Goal: Task Accomplishment & Management: Complete application form

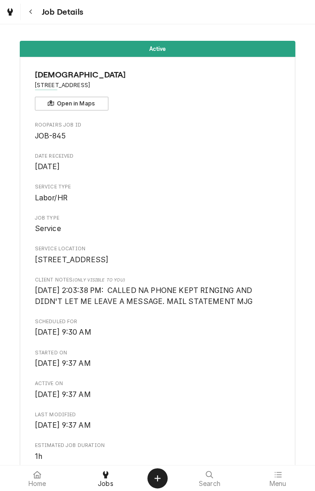
scroll to position [648, 0]
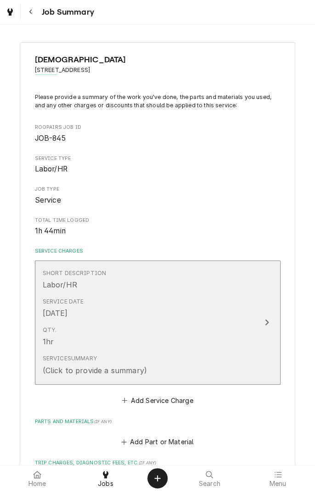
click at [228, 345] on div "Qty. 1hr" at bounding box center [148, 336] width 211 height 28
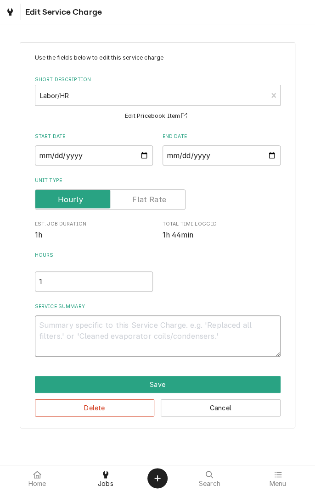
click at [187, 330] on textarea "Service Summary" at bounding box center [157, 336] width 245 height 41
type textarea "x"
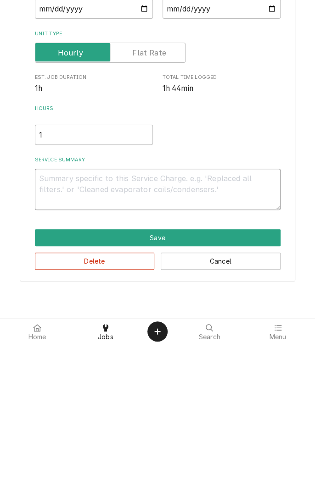
type textarea "D"
type textarea "x"
type textarea "Di"
type textarea "x"
type textarea "Dia"
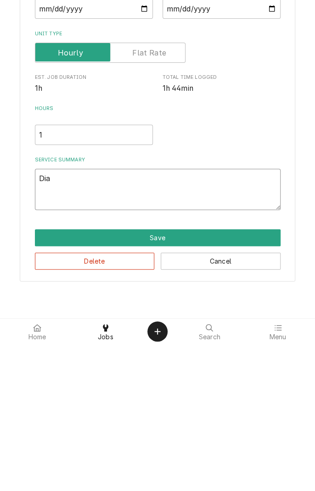
type textarea "x"
type textarea "Diag"
type textarea "x"
type textarea "Diagn"
type textarea "x"
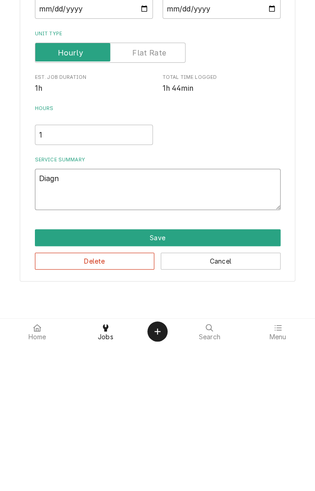
type textarea "Diagno"
type textarea "x"
type textarea "Diagnosed"
type textarea "x"
type textarea "Diagnosed i"
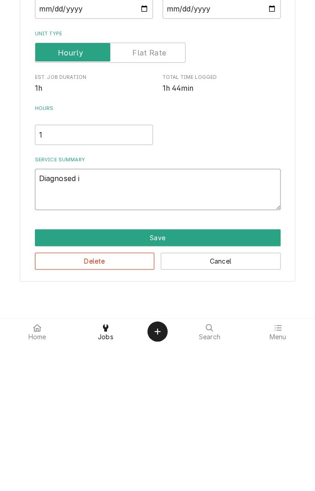
type textarea "x"
type textarea "Diagnosed ic"
type textarea "x"
type textarea "Diagnosed ice"
type textarea "x"
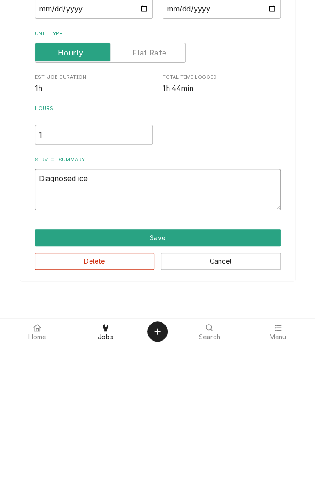
type textarea "Diagnosed ice"
type textarea "x"
type textarea "Diagnosed ice m"
type textarea "x"
type textarea "Diagnosed ice ma"
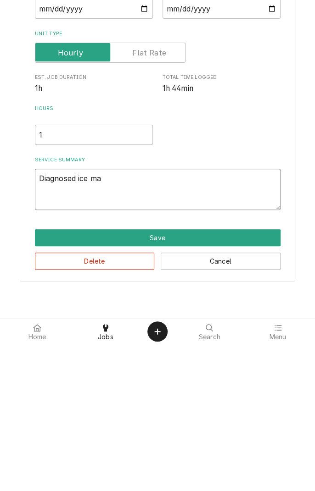
type textarea "x"
type textarea "Diagnosed ice mac"
type textarea "x"
type textarea "Diagnosed ice mach"
type textarea "x"
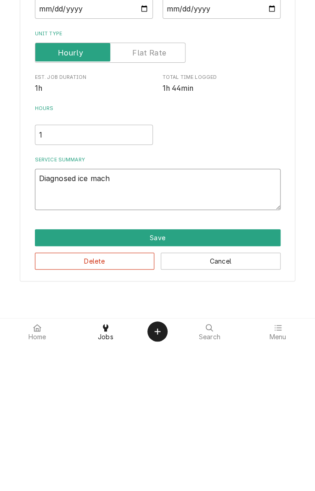
type textarea "Diagnosed ice machi"
type textarea "x"
type textarea "Diagnosed ice machin"
type textarea "x"
type textarea "Diagnosed ice machine"
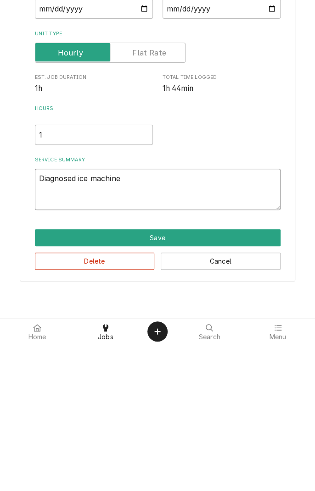
type textarea "x"
type textarea "Diagnosed ice machine"
type textarea "x"
type textarea "Diagnosed ice machine n"
type textarea "x"
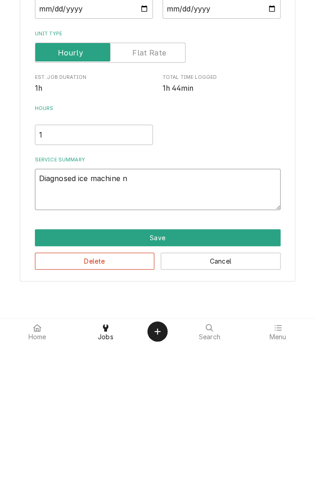
type textarea "Diagnosed ice machine no"
type textarea "x"
type textarea "Diagnosed ice machine not"
type textarea "x"
type textarea "Diagnosed ice machine not"
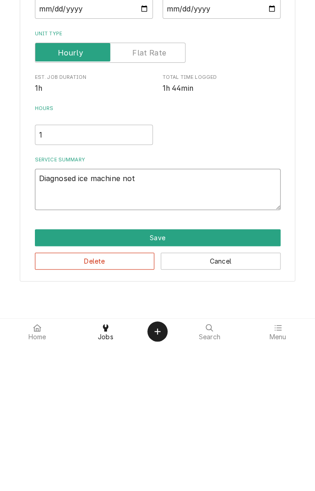
type textarea "x"
type textarea "Diagnosed ice machine not m"
type textarea "x"
type textarea "Diagnosed ice machine not ma"
type textarea "x"
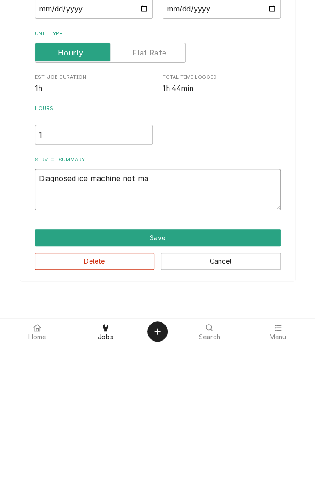
type textarea "Diagnosed ice machine not mak"
type textarea "x"
type textarea "Diagnosed ice machine not maki"
type textarea "x"
type textarea "Diagnosed ice machine not makin"
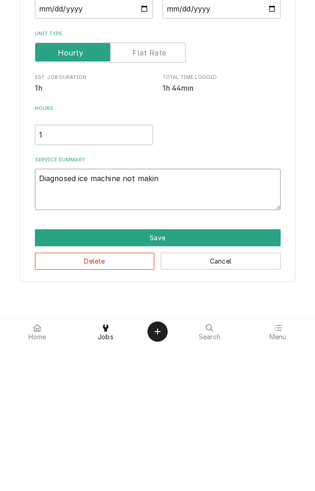
type textarea "x"
type textarea "Diagnosed ice machine not making"
type textarea "x"
type textarea "Diagnosed ice machine not making"
type textarea "x"
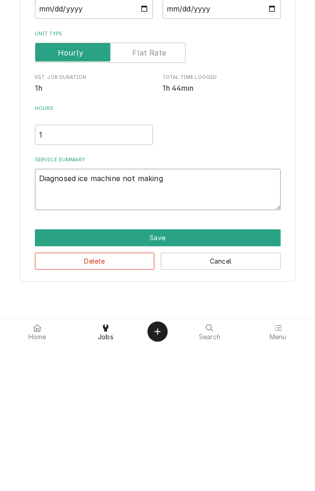
type textarea "Diagnosed ice machine not making i"
type textarea "x"
type textarea "Diagnosed ice machine not making ic"
type textarea "x"
type textarea "Diagnosed ice machine not making ice"
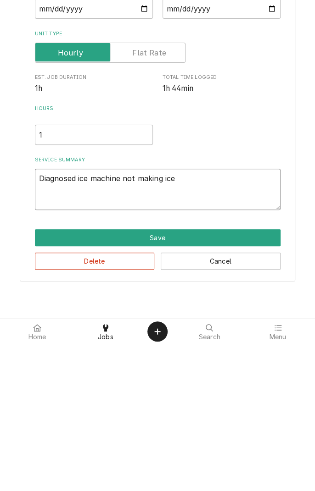
type textarea "x"
type textarea "Diagnosed ice machine not making ice."
type textarea "x"
type textarea "Diagnosed ice machine not making ice."
type textarea "x"
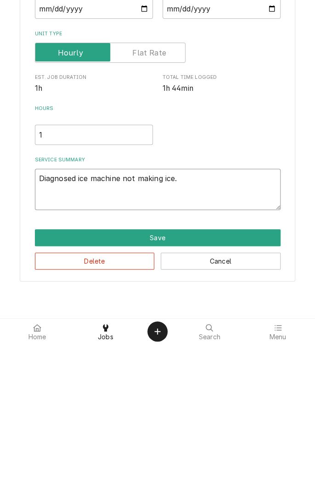
type textarea "Diagnosed ice machine not making ice."
type textarea "x"
type textarea "Diagnosed ice machine not making ice. F"
type textarea "x"
type textarea "Diagnosed ice machine not making ice. Fl"
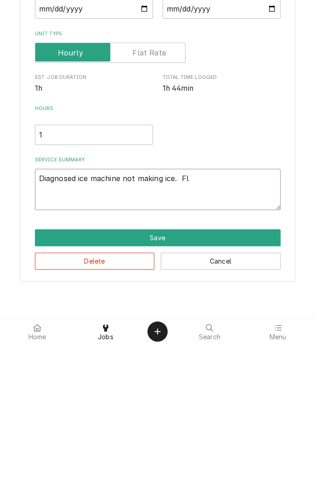
type textarea "x"
type textarea "Diagnosed ice machine not making ice. Flo"
type textarea "x"
type textarea "Diagnosed ice machine not making ice. Floa"
type textarea "x"
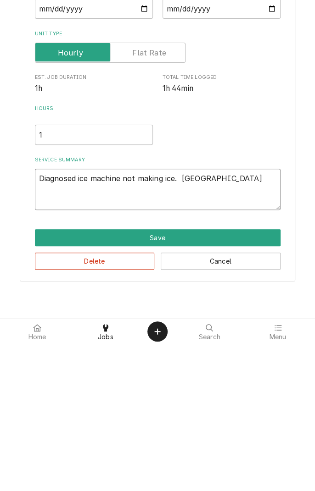
type textarea "Diagnosed ice machine not making ice. Float"
type textarea "x"
type textarea "Diagnosed ice machine not making ice. Float"
type textarea "x"
type textarea "Diagnosed ice machine not making ice. Float v"
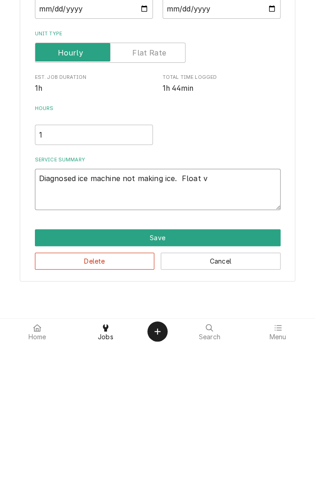
type textarea "x"
type textarea "Diagnosed ice machine not making ice. Float va"
type textarea "x"
type textarea "Diagnosed ice machine not making ice. Float val"
type textarea "x"
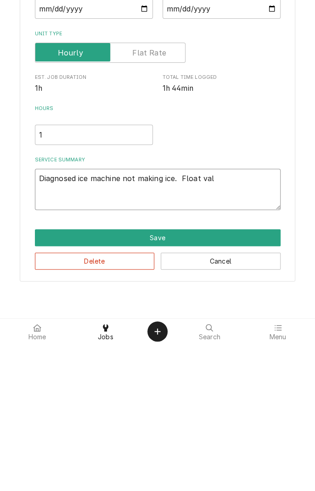
type textarea "Diagnosed ice machine not making ice. Float valv"
type textarea "x"
type textarea "Diagnosed ice machine not making ice. Float valve"
type textarea "x"
type textarea "Diagnosed ice machine not making ice. Float valve"
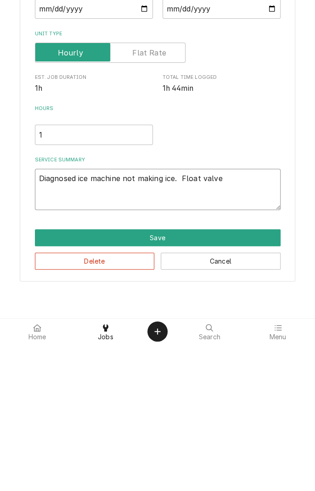
type textarea "x"
type textarea "Diagnosed ice machine not making ice. Float valve n"
type textarea "x"
type textarea "Diagnosed ice machine not making ice. Float valve no"
type textarea "x"
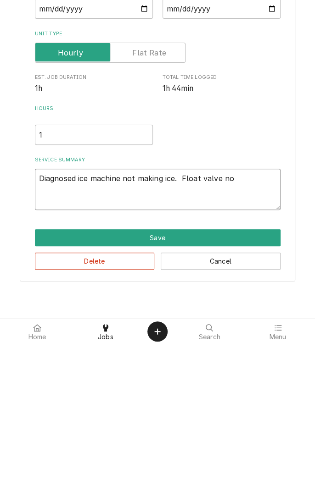
type textarea "Diagnosed ice machine not making ice. Float valve not"
type textarea "x"
type textarea "Diagnosed ice machine not making ice. Float valve not"
type textarea "x"
type textarea "Diagnosed ice machine not making ice. Float valve not s"
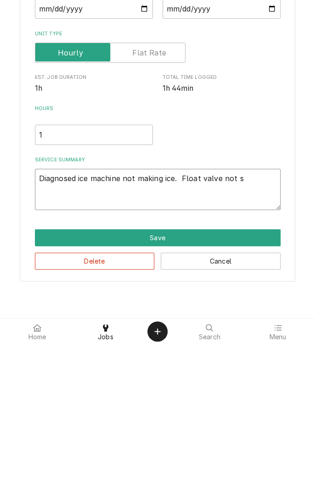
type textarea "x"
type textarea "Diagnosed ice machine not making ice. Float valve not sh"
type textarea "x"
type textarea "Diagnosed ice machine not making ice. Float valve not shu"
type textarea "x"
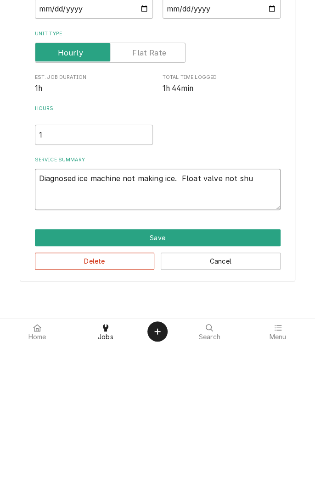
type textarea "Diagnosed ice machine not making ice. Float valve not shut"
type textarea "x"
type textarea "Diagnosed ice machine not making ice. Float valve not shutt"
type textarea "x"
type textarea "Diagnosed ice machine not making ice. Float valve not shutti"
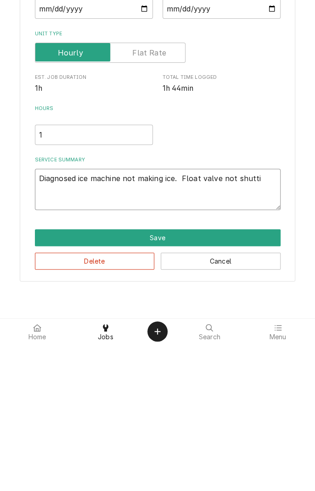
type textarea "x"
type textarea "Diagnosed ice machine not making ice. Float valve not shuttin"
type textarea "x"
type textarea "Diagnosed ice machine not making ice. Float valve not shutting"
type textarea "x"
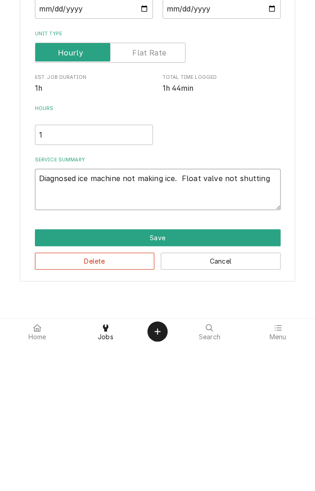
type textarea "Diagnosed ice machine not making ice. Float valve not shutting"
type textarea "x"
type textarea "Diagnosed ice machine not making ice. Float valve not shutting e"
type textarea "x"
type textarea "Diagnosed ice machine not making ice. Float valve not shutting en"
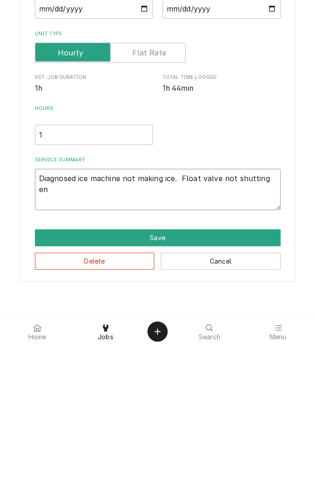
type textarea "x"
type textarea "Diagnosed ice machine not making ice. Float valve not shutting eno"
type textarea "x"
type textarea "Diagnosed ice machine not making ice. Float valve not shutting enou"
type textarea "x"
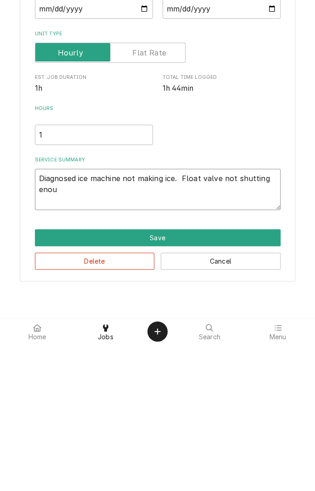
type textarea "Diagnosed ice machine not making ice. Float valve not shutting enoug"
type textarea "x"
type textarea "Diagnosed ice machine not making ice. Float valve not shutting enough"
type textarea "x"
type textarea "Diagnosed ice machine not making ice. Float valve not shutting enough"
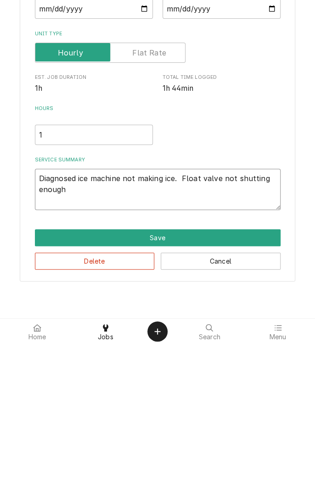
type textarea "x"
type textarea "Diagnosed ice machine not making ice. Float valve not shutting enough t"
type textarea "x"
type textarea "Diagnosed ice machine not making ice. Float valve not shutting enough to"
type textarea "x"
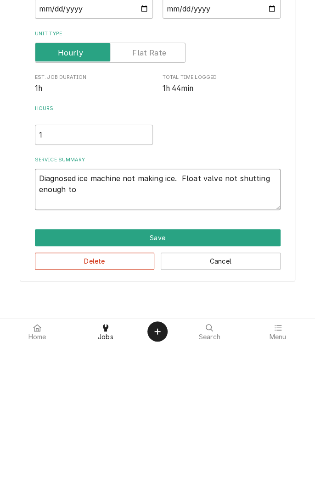
type textarea "Diagnosed ice machine not making ice. Float valve not shutting enough to"
type textarea "x"
type textarea "Diagnosed ice machine not making ice. Float valve not shutting enough to p"
type textarea "x"
type textarea "Diagnosed ice machine not making ice. Float valve not shutting enough to pr"
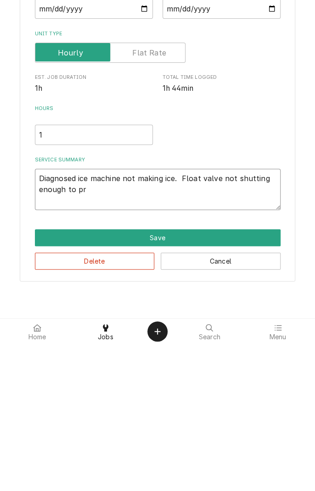
type textarea "x"
type textarea "Diagnosed ice machine not making ice. Float valve not shutting enough to pre"
type textarea "x"
type textarea "Diagnosed ice machine not making ice. Float valve not shutting enough to prev"
type textarea "x"
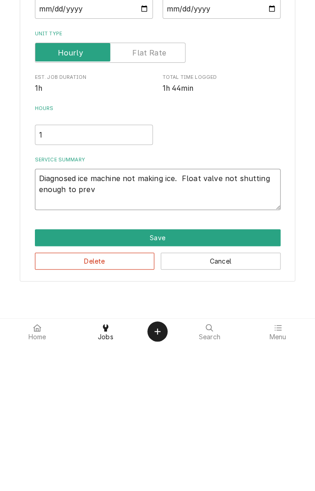
type textarea "Diagnosed ice machine not making ice. Float valve not shutting enough to preve"
type textarea "x"
type textarea "Diagnosed ice machine not making ice. Float valve not shutting enough to preven"
type textarea "x"
type textarea "Diagnosed ice machine not making ice. Float valve not shutting enough to prevent"
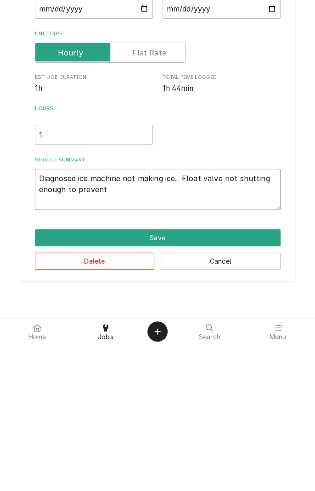
type textarea "x"
type textarea "Diagnosed ice machine not making ice. Float valve not shutting enough to prevent"
type textarea "x"
type textarea "Diagnosed ice machine not making ice. Float valve not shutting enough to preven…"
type textarea "x"
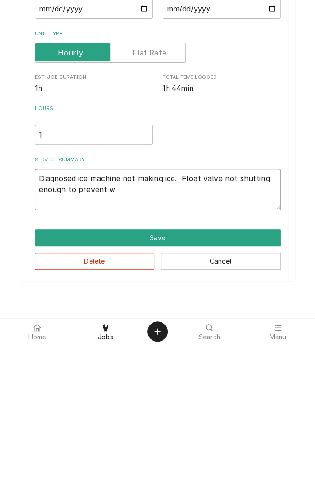
type textarea "Diagnosed ice machine not making ice. Float valve not shutting enough to preven…"
type textarea "x"
type textarea "Diagnosed ice machine not making ice. Float valve not shutting enough to preven…"
type textarea "x"
type textarea "Diagnosed ice machine not making ice. Float valve not shutting enough to preven…"
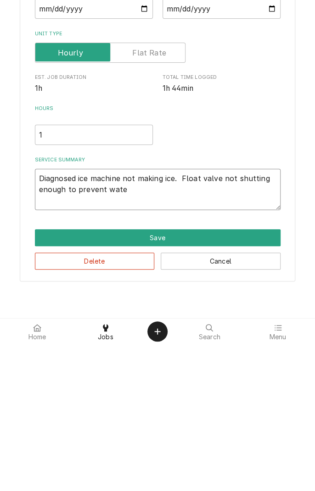
type textarea "x"
type textarea "Diagnosed ice machine not making ice. Float valve not shutting enough to preven…"
type textarea "x"
type textarea "Diagnosed ice machine not making ice. Float valve not shutting enough to preven…"
type textarea "x"
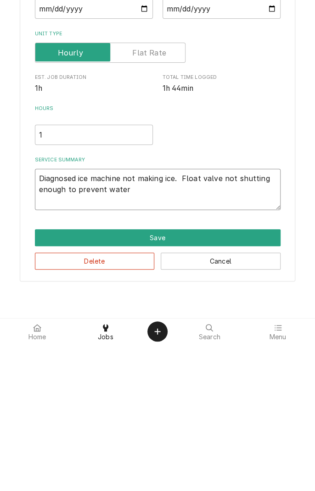
type textarea "Diagnosed ice machine not making ice. Float valve not shutting enough to preven…"
type textarea "x"
type textarea "Diagnosed ice machine not making ice. Float valve not shutting enough to preven…"
type textarea "x"
type textarea "Diagnosed ice machine not making ice. Float valve not shutting enough to preven…"
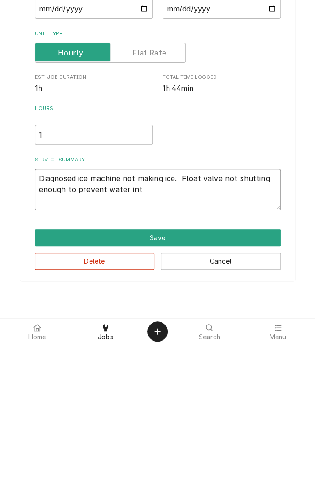
type textarea "x"
type textarea "Diagnosed ice machine not making ice. Float valve not shutting enough to preven…"
type textarea "x"
type textarea "Diagnosed ice machine not making ice. Float valve not shutting enough to preven…"
type textarea "x"
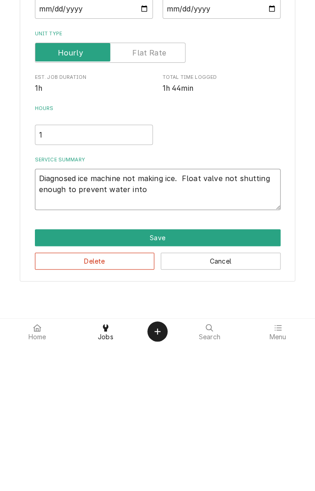
type textarea "Diagnosed ice machine not making ice. Float valve not shutting enough to preven…"
type textarea "x"
type textarea "Diagnosed ice machine not making ice. Float valve not shutting enough to preven…"
type textarea "x"
type textarea "Diagnosed ice machine not making ice. Float valve not shutting enough to preven…"
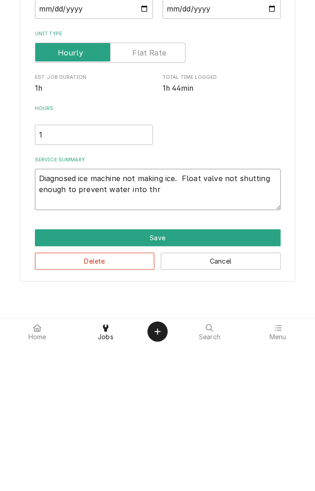
type textarea "x"
type textarea "Diagnosed ice machine not making ice. Float valve not shutting enough to preven…"
type textarea "x"
type textarea "Diagnosed ice machine not making ice. Float valve not shutting enough to preven…"
type textarea "x"
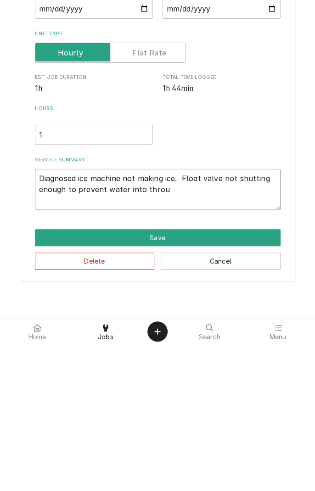
type textarea "Diagnosed ice machine not making ice. Float valve not shutting enough to preven…"
type textarea "x"
type textarea "Diagnosed ice machine not making ice. Float valve not shutting enough to preven…"
type textarea "x"
type textarea "Diagnosed ice machine not making ice. Float valve not shutting enough to preven…"
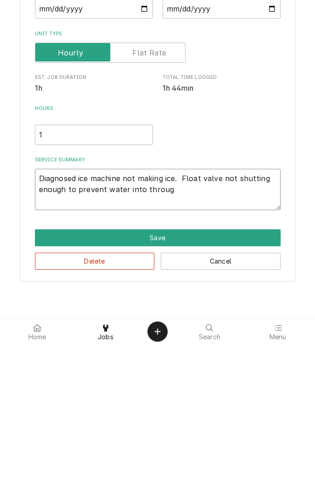
type textarea "x"
type textarea "Diagnosed ice machine not making ice. Float valve not shutting enough to preven…"
type textarea "x"
type textarea "Diagnosed ice machine not making ice. Float valve not shutting enough to preven…"
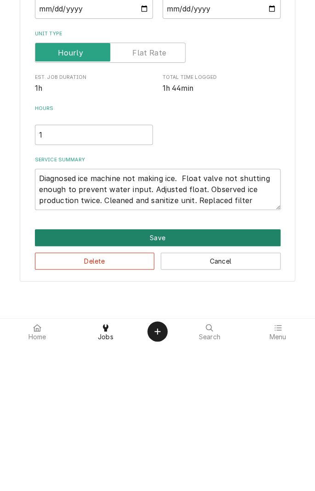
click at [151, 384] on button "Save" at bounding box center [157, 384] width 245 height 17
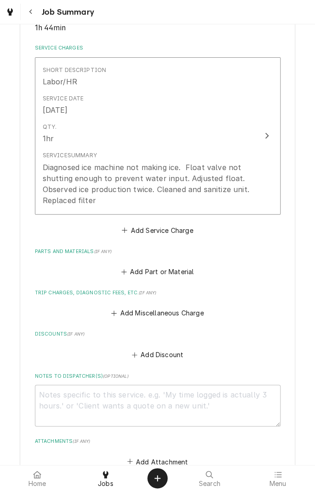
scroll to position [214, 0]
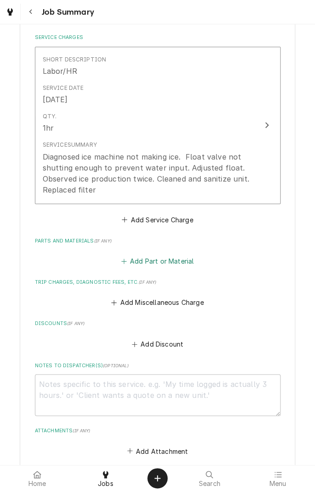
click at [166, 265] on button "Add Part or Material" at bounding box center [157, 261] width 76 height 13
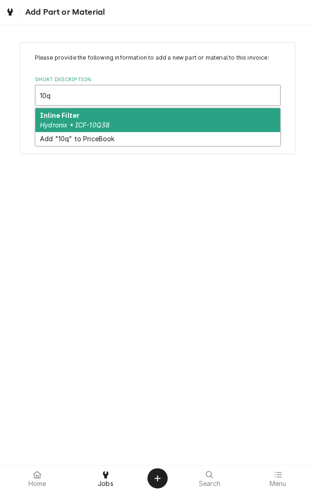
click at [109, 125] on div "Inline Filter Hydronix • ICF-10Q38" at bounding box center [157, 120] width 244 height 24
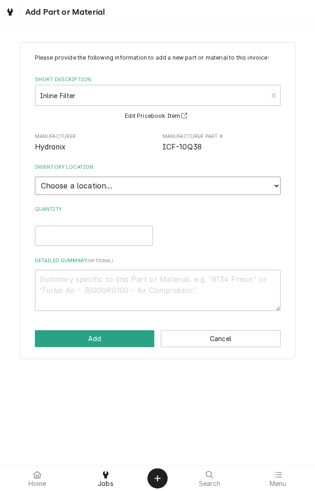
click at [274, 187] on select "Choose a location... Gino's Truck Jason's Truck Skips Service Warehouse" at bounding box center [157, 186] width 245 height 18
click at [35, 177] on select "Choose a location... Gino's Truck Jason's Truck Skips Service Warehouse" at bounding box center [157, 186] width 245 height 18
click at [97, 237] on input "Quantity" at bounding box center [94, 236] width 118 height 20
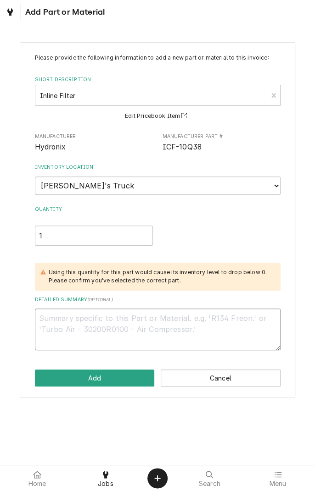
click at [176, 322] on textarea "Detailed Summary ( optional )" at bounding box center [157, 329] width 245 height 41
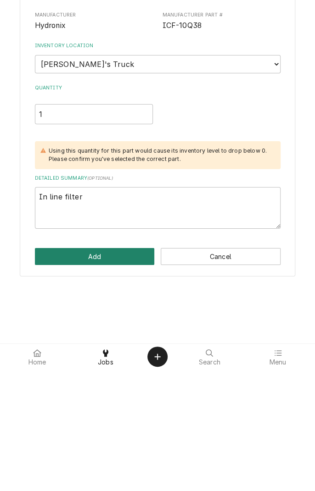
click at [113, 375] on button "Add" at bounding box center [95, 378] width 120 height 17
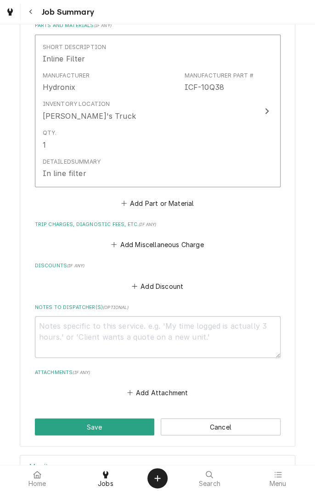
scroll to position [430, 0]
click at [174, 244] on button "Add Miscellaneous Charge" at bounding box center [157, 244] width 95 height 13
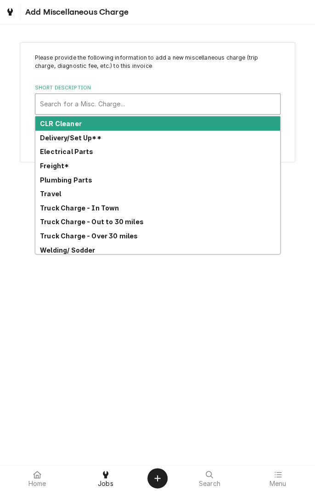
click at [121, 241] on div "Truck Charge - Over 30 miles" at bounding box center [157, 236] width 244 height 14
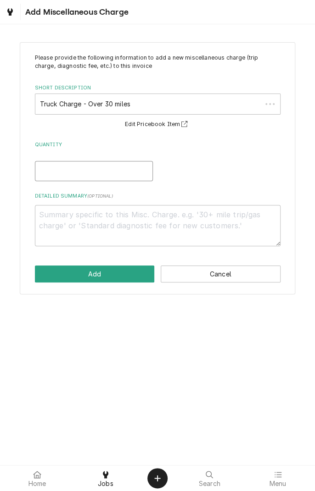
click at [118, 171] on input "Quantity" at bounding box center [94, 171] width 118 height 20
click at [167, 233] on textarea "Detailed Summary ( optional )" at bounding box center [157, 225] width 245 height 41
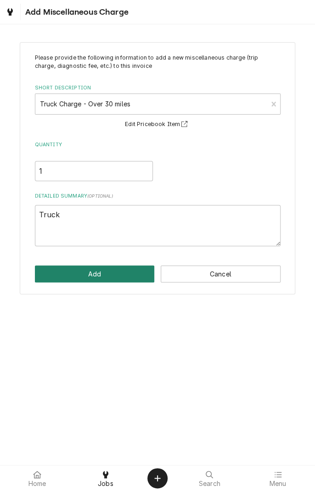
click at [110, 272] on button "Add" at bounding box center [95, 274] width 120 height 17
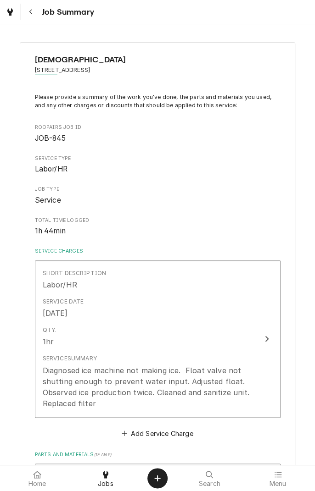
scroll to position [430, 0]
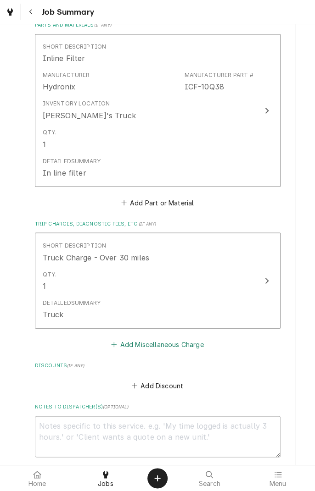
click at [183, 345] on button "Add Miscellaneous Charge" at bounding box center [157, 344] width 95 height 13
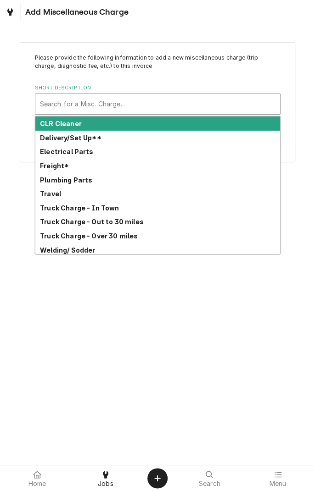
click at [53, 195] on strong "Travel" at bounding box center [50, 194] width 21 height 8
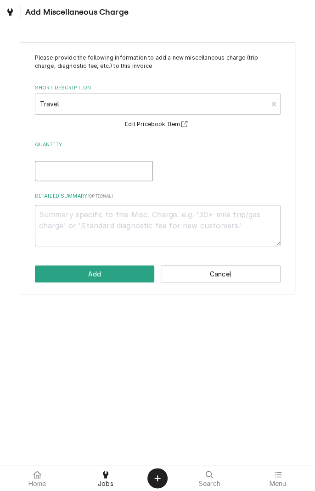
click at [101, 172] on input "Quantity" at bounding box center [94, 171] width 118 height 20
click at [160, 218] on textarea "Detailed Summary ( optional )" at bounding box center [157, 225] width 245 height 41
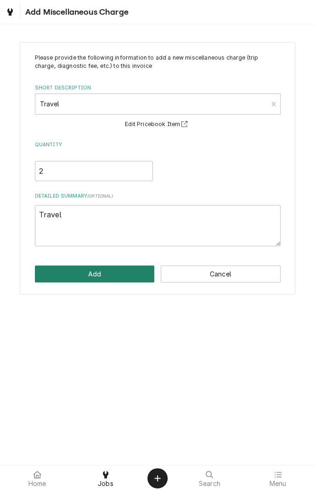
click at [96, 271] on button "Add" at bounding box center [95, 274] width 120 height 17
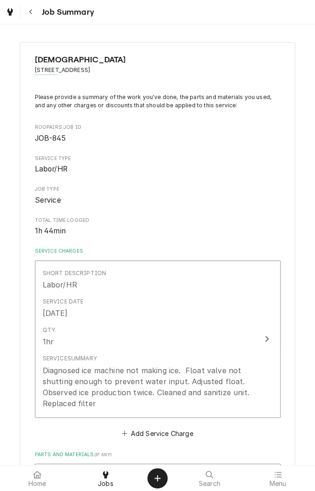
scroll to position [430, 0]
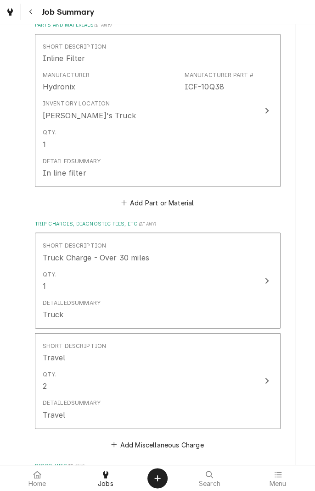
click at [288, 218] on div "SACRED HEART CHURCH 313 S Texana St, Hallettsville, TX 77964 Please provide a s…" at bounding box center [157, 129] width 275 height 1035
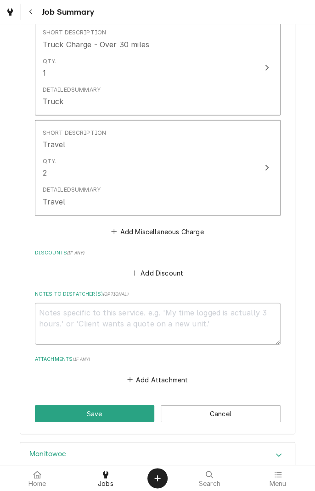
scroll to position [705, 0]
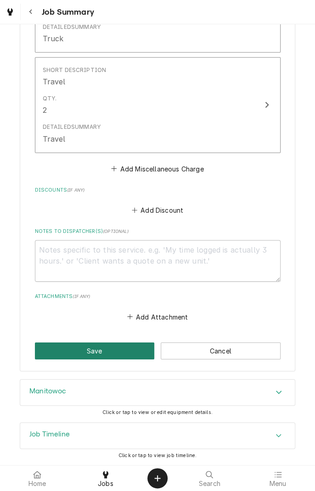
click at [116, 358] on button "Save" at bounding box center [95, 351] width 120 height 17
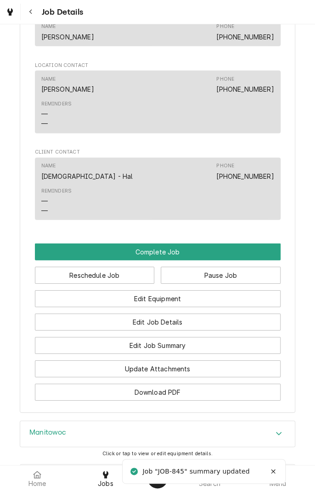
scroll to position [712, 0]
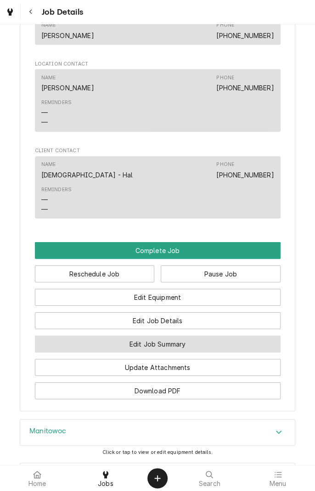
click at [189, 353] on button "Edit Job Summary" at bounding box center [157, 344] width 245 height 17
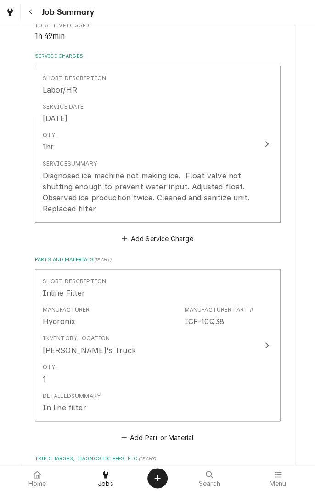
scroll to position [202, 0]
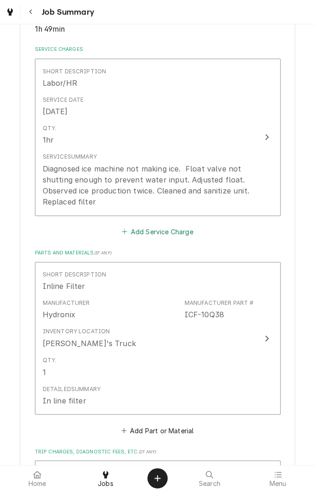
click at [158, 237] on button "Add Service Charge" at bounding box center [157, 231] width 74 height 13
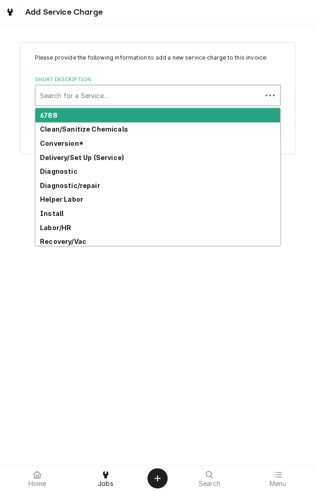
click at [109, 131] on strong "Clean/Sanitize Chemicals" at bounding box center [84, 129] width 88 height 8
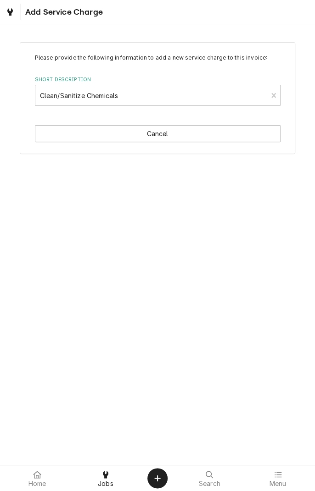
type textarea "x"
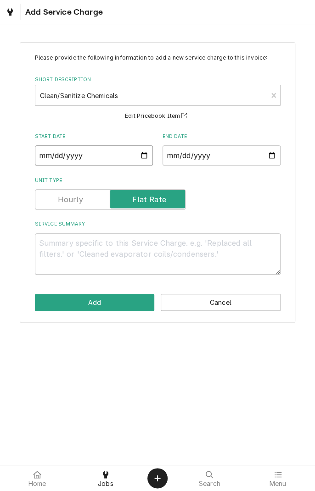
click at [143, 156] on input "Start Date" at bounding box center [94, 155] width 118 height 20
type input "[DATE]"
type textarea "x"
click at [272, 162] on input "End Date" at bounding box center [221, 155] width 118 height 20
type input "[DATE]"
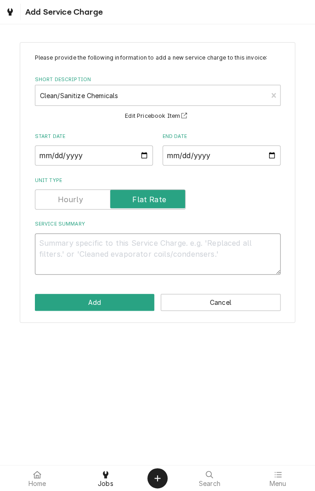
click at [95, 246] on textarea "Service Summary" at bounding box center [157, 253] width 245 height 41
type textarea "x"
type textarea "C"
type textarea "x"
type textarea "Cl"
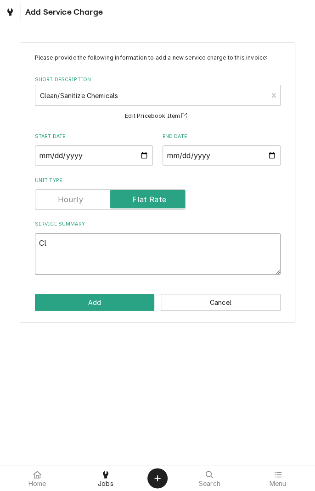
type textarea "x"
type textarea "Cle"
type textarea "x"
type textarea "Clea"
type textarea "x"
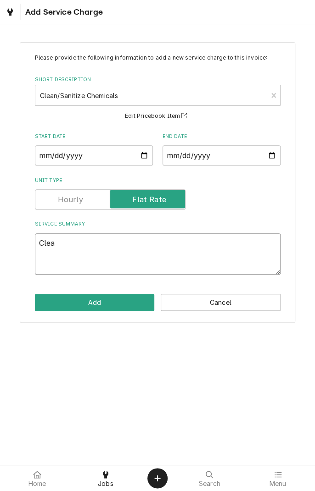
type textarea "Clean"
type textarea "x"
type textarea "Cleane"
type textarea "x"
type textarea "Cleaner"
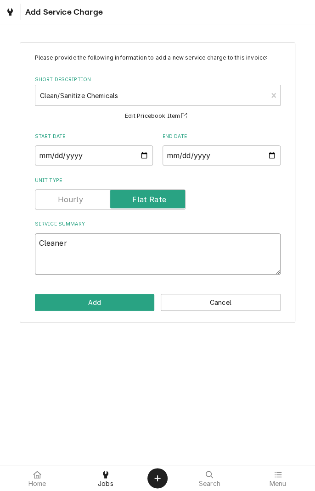
type textarea "x"
type textarea "Cleaner/"
type textarea "x"
type textarea "Cleaner/s"
type textarea "x"
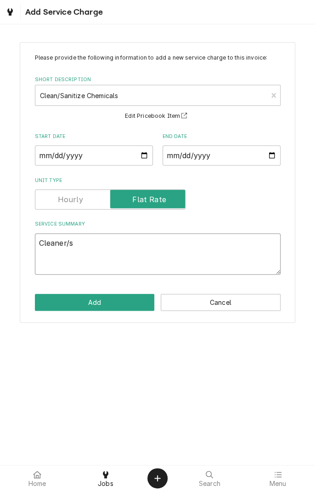
type textarea "Cleaner/sa"
type textarea "x"
type textarea "Cleaner/san"
type textarea "x"
type textarea "Cleaner/sani"
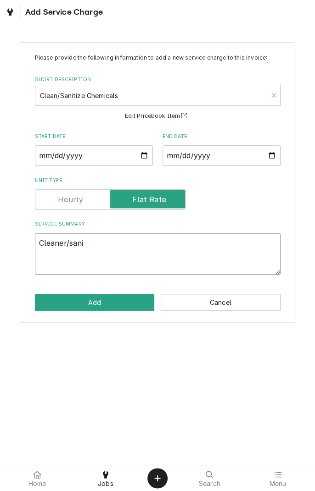
type textarea "x"
type textarea "Cleaner/sanit"
type textarea "x"
type textarea "Cleaner/sanitizer"
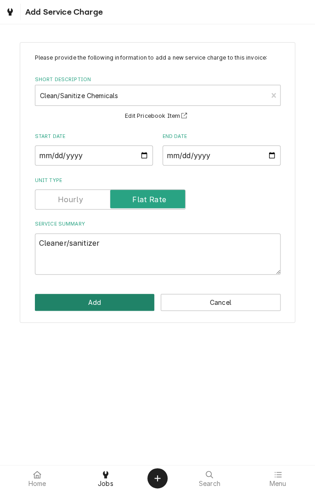
click at [100, 305] on button "Add" at bounding box center [95, 302] width 120 height 17
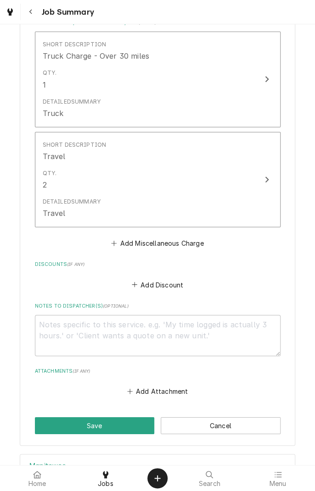
scroll to position [835, 0]
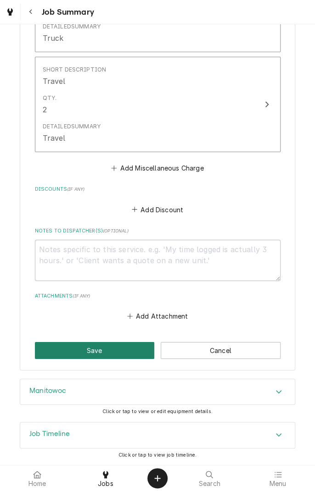
click at [106, 349] on button "Save" at bounding box center [95, 350] width 120 height 17
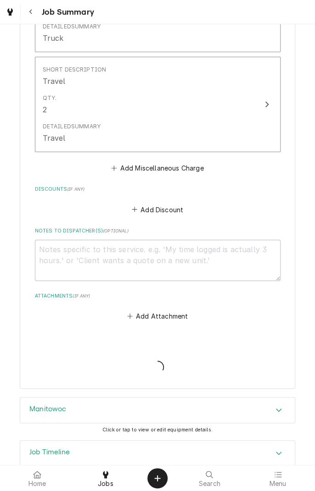
type textarea "x"
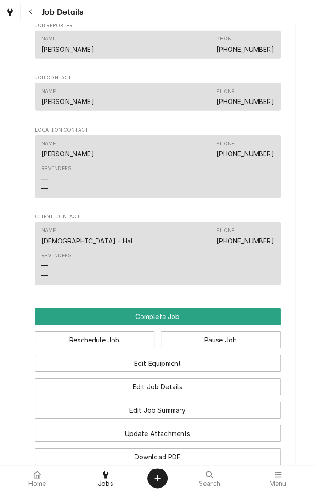
scroll to position [709, 0]
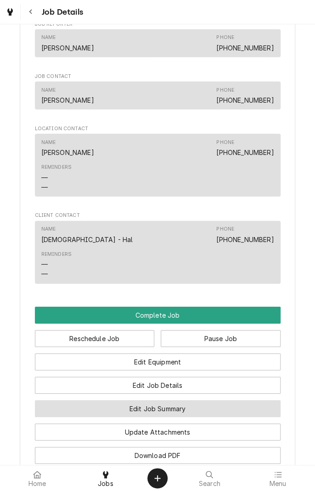
click at [195, 417] on button "Edit Job Summary" at bounding box center [157, 408] width 245 height 17
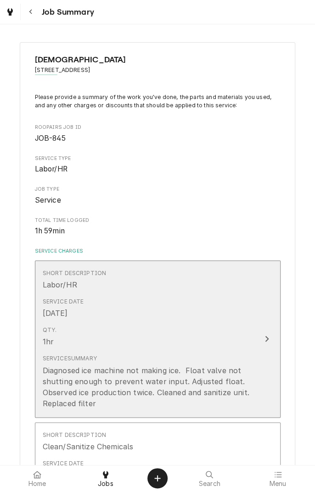
click at [256, 345] on button "Short Description Labor/HR Service Date Aug 15, 2025 Qty. 1hr Service Summary D…" at bounding box center [157, 339] width 245 height 157
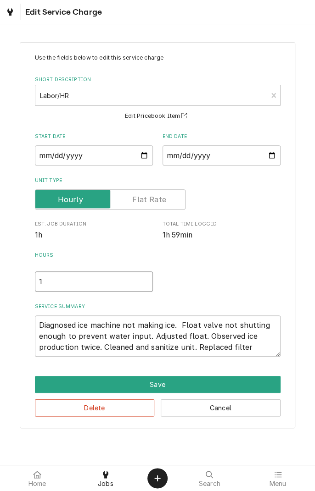
click at [65, 282] on input "1" at bounding box center [94, 282] width 118 height 20
type textarea "x"
type input "2"
type textarea "x"
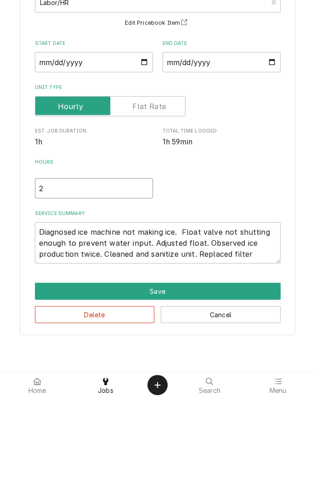
type input "2"
click at [263, 350] on textarea "Diagnosed ice machine not making ice. Float valve not shutting enough to preven…" at bounding box center [157, 336] width 245 height 41
type textarea "x"
type textarea "Diagnosed ice machine not making ice. Float valve not shutting enough to preven…"
type textarea "x"
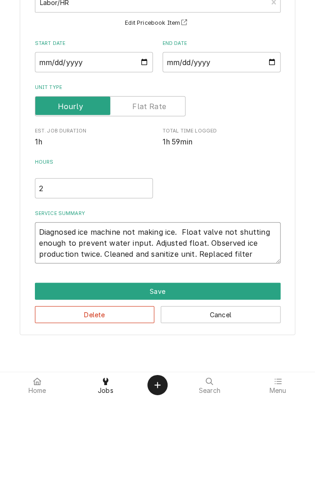
type textarea "Diagnosed ice machine not making ice. Float valve not shutting enough to preven…"
type textarea "x"
type textarea "Diagnosed ice machine not making ice. Float valve not shutting enough to preven…"
type textarea "x"
type textarea "Diagnosed ice machine not making ice. Float valve not shutting enough to preven…"
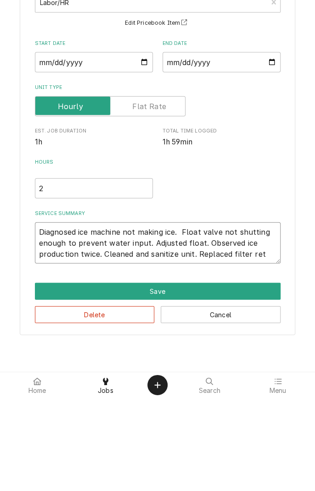
type textarea "x"
type textarea "Diagnosed ice machine not making ice. Float valve not shutting enough to preven…"
type textarea "x"
type textarea "Diagnosed ice machine not making ice. Float valve not shutting enough to preven…"
type textarea "x"
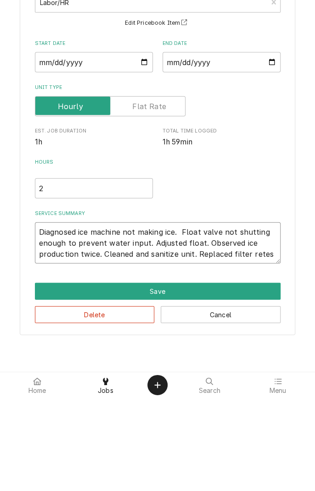
type textarea "Diagnosed ice machine not making ice. Float valve not shutting enough to preven…"
type textarea "x"
type textarea "Diagnosed ice machine not making ice. Float valve not shutting enough to preven…"
type textarea "x"
type textarea "Diagnosed ice machine not making ice. Float valve not shutting enough to preven…"
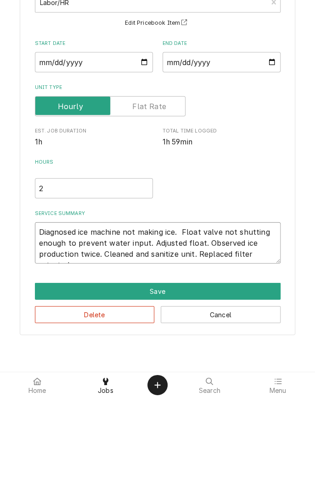
type textarea "x"
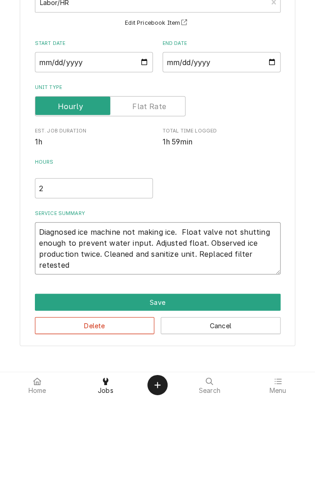
type textarea "Diagnosed ice machine not making ice. Float valve not shutting enough to preven…"
type textarea "x"
type textarea "Diagnosed ice machine not making ice. Float valve not shutting enough to preven…"
type textarea "x"
type textarea "Diagnosed ice machine not making ice. Float valve not shutting enough to preven…"
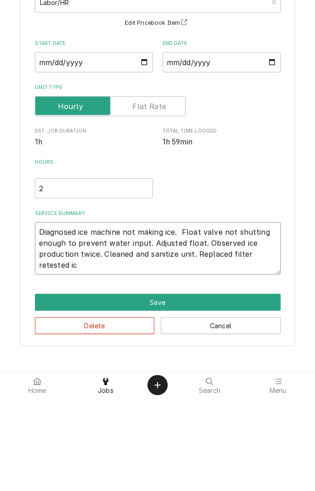
type textarea "x"
type textarea "Diagnosed ice machine not making ice. Float valve not shutting enough to preven…"
type textarea "x"
type textarea "Diagnosed ice machine not making ice. Float valve not shutting enough to preven…"
type textarea "x"
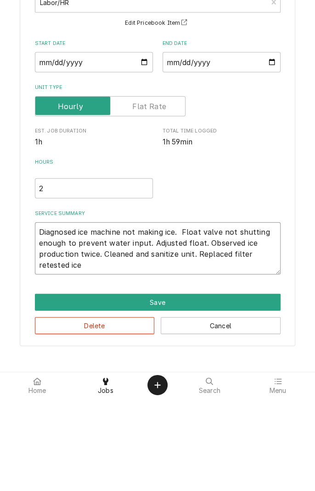
type textarea "Diagnosed ice machine not making ice. Float valve not shutting enough to preven…"
type textarea "x"
type textarea "Diagnosed ice machine not making ice. Float valve not shutting enough to preven…"
type textarea "x"
type textarea "Diagnosed ice machine not making ice. Float valve not shutting enough to preven…"
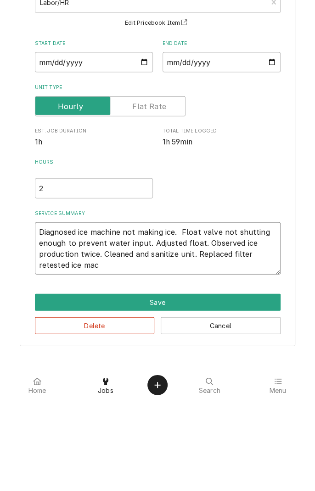
type textarea "x"
type textarea "Diagnosed ice machine not making ice. Float valve not shutting enough to preven…"
type textarea "x"
type textarea "Diagnosed ice machine not making ice. Float valve not shutting enough to preven…"
type textarea "x"
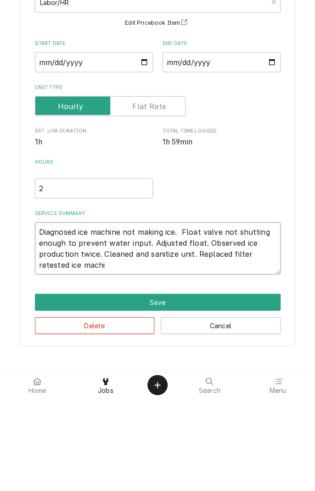
type textarea "Diagnosed ice machine not making ice. Float valve not shutting enough to preven…"
type textarea "x"
type textarea "Diagnosed ice machine not making ice. Float valve not shutting enough to preven…"
type textarea "x"
type textarea "Diagnosed ice machine not making ice. Float valve not shutting enough to preven…"
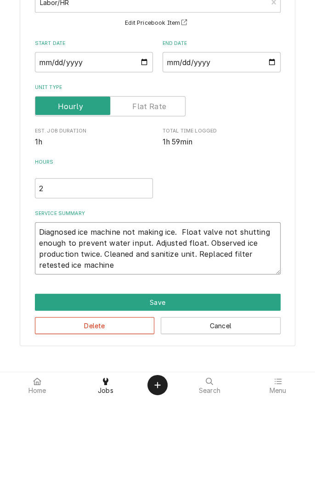
type textarea "x"
type textarea "Diagnosed ice machine not making ice. Float valve not shutting enough to preven…"
type textarea "x"
type textarea "Diagnosed ice machine not making ice. Float valve not shutting enough to preven…"
type textarea "x"
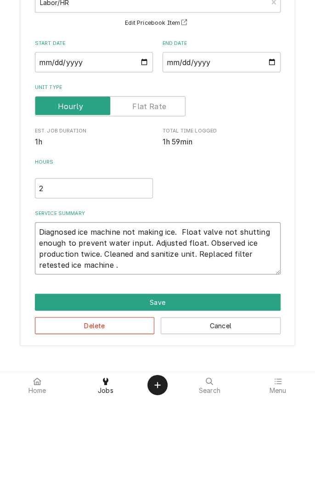
type textarea "Diagnosed ice machine not making ice. Float valve not shutting enough to preven…"
type textarea "x"
type textarea "Diagnosed ice machine not making ice. Float valve not shutting enough to preven…"
type textarea "x"
type textarea "Diagnosed ice machine not making ice. Float valve not shutting enough to preven…"
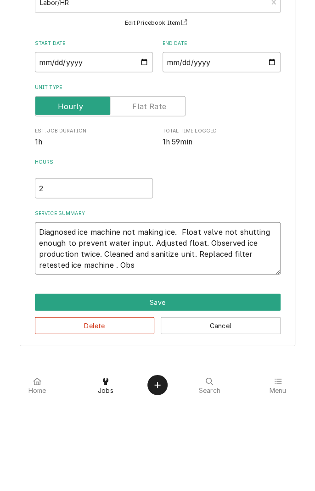
type textarea "x"
type textarea "Diagnosed ice machine not making ice. Float valve not shutting enough to preven…"
type textarea "x"
type textarea "Diagnosed ice machine not making ice. Float valve not shutting enough to preven…"
type textarea "x"
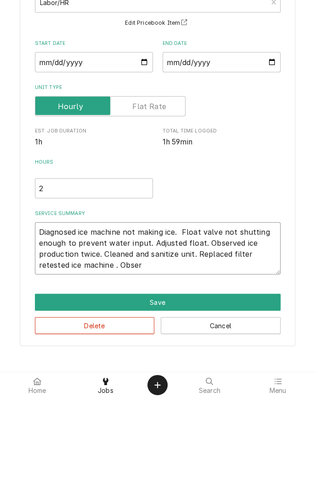
type textarea "Diagnosed ice machine not making ice. Float valve not shutting enough to preven…"
type textarea "x"
type textarea "Diagnosed ice machine not making ice. Float valve not shutting enough to preven…"
type textarea "x"
type textarea "Diagnosed ice machine not making ice. Float valve not shutting enough to preven…"
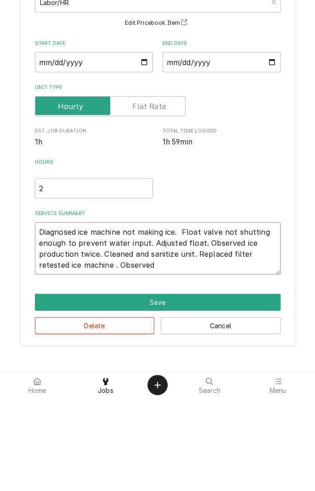
type textarea "x"
type textarea "Diagnosed ice machine not making ice. Float valve not shutting enough to preven…"
type textarea "x"
type textarea "Diagnosed ice machine not making ice. Float valve not shutting enough to preven…"
type textarea "x"
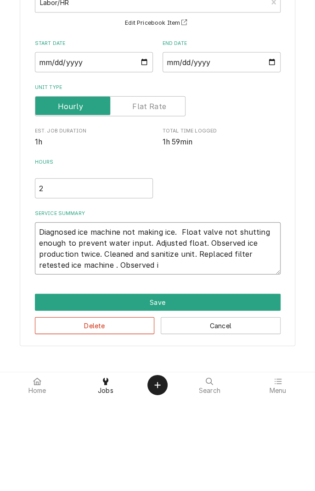
type textarea "Diagnosed ice machine not making ice. Float valve not shutting enough to preven…"
type textarea "x"
type textarea "Diagnosed ice machine not making ice. Float valve not shutting enough to preven…"
type textarea "x"
type textarea "Diagnosed ice machine not making ice. Float valve not shutting enough to preven…"
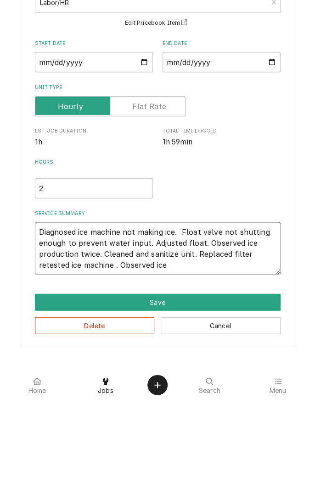
type textarea "x"
type textarea "Diagnosed ice machine not making ice. Float valve not shutting enough to preven…"
type textarea "x"
type textarea "Diagnosed ice machine not making ice. Float valve not shutting enough to preven…"
type textarea "x"
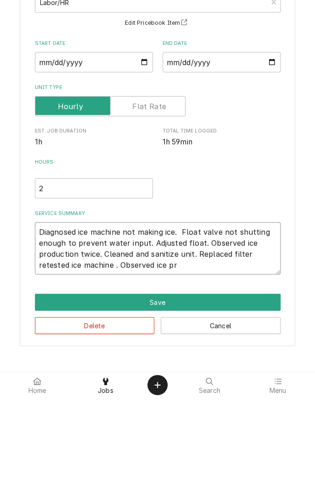
type textarea "Diagnosed ice machine not making ice. Float valve not shutting enough to preven…"
type textarea "x"
type textarea "Diagnosed ice machine not making ice. Float valve not shutting enough to preven…"
click at [175, 394] on button "Save" at bounding box center [157, 395] width 245 height 17
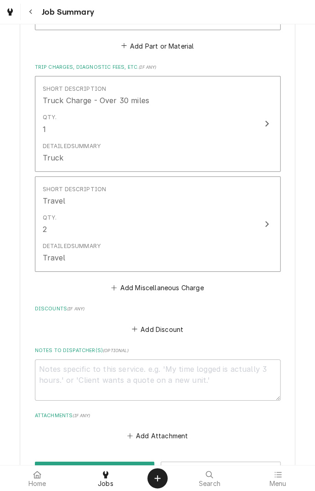
scroll to position [846, 0]
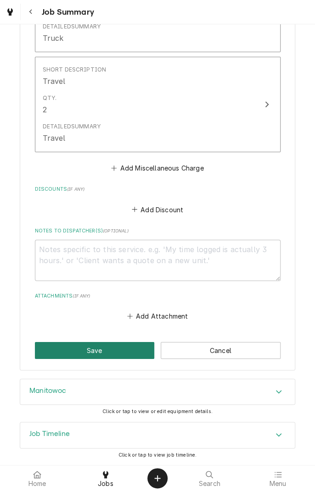
click at [103, 355] on button "Save" at bounding box center [95, 350] width 120 height 17
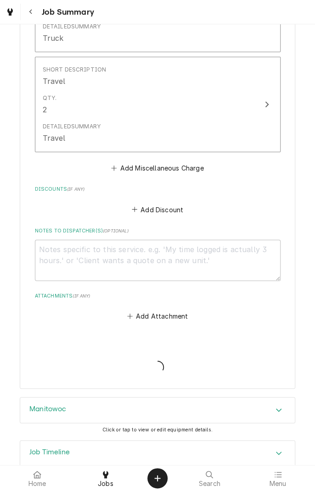
type textarea "x"
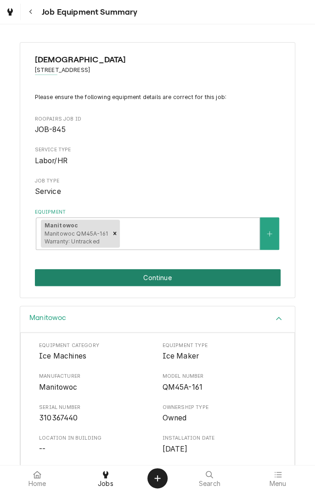
click at [195, 277] on button "Continue" at bounding box center [157, 277] width 245 height 17
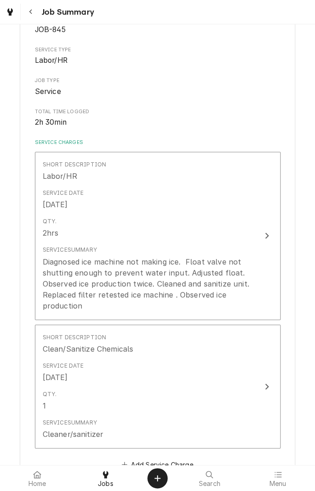
scroll to position [110, 0]
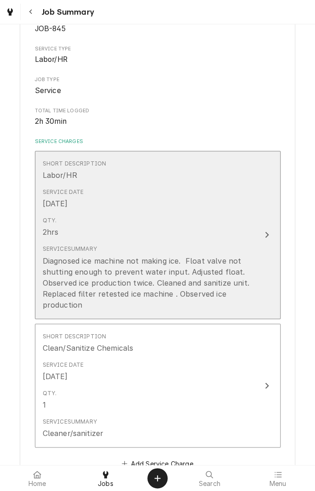
click at [262, 235] on div "Update Line Item" at bounding box center [267, 234] width 12 height 11
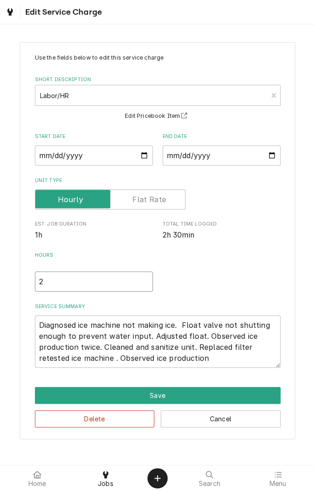
click at [70, 280] on input "2" at bounding box center [94, 282] width 118 height 20
type textarea "x"
type input "2.5"
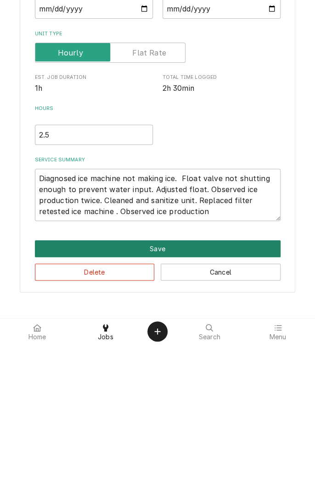
click at [159, 398] on button "Save" at bounding box center [157, 395] width 245 height 17
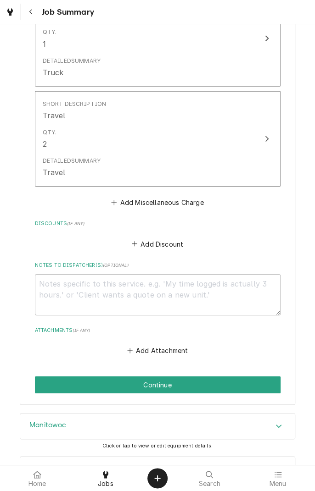
scroll to position [846, 0]
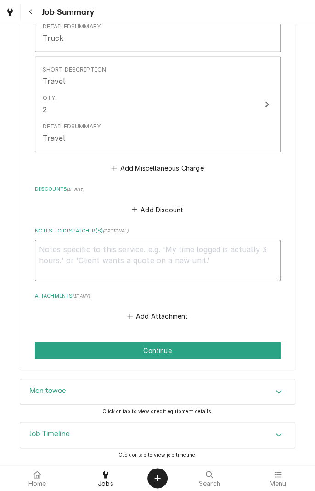
click at [169, 254] on textarea "Notes to Dispatcher(s) ( optional )" at bounding box center [157, 260] width 245 height 41
type textarea "x"
type textarea "S"
type textarea "x"
type textarea "Sc"
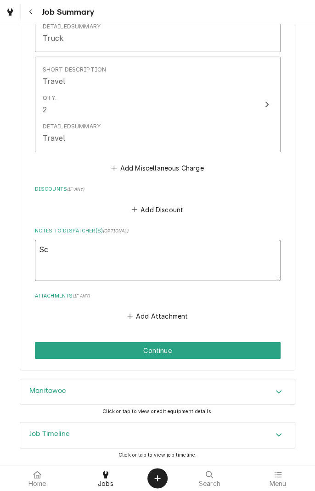
type textarea "x"
type textarea "Sch"
type textarea "x"
type textarea "Sche"
type textarea "x"
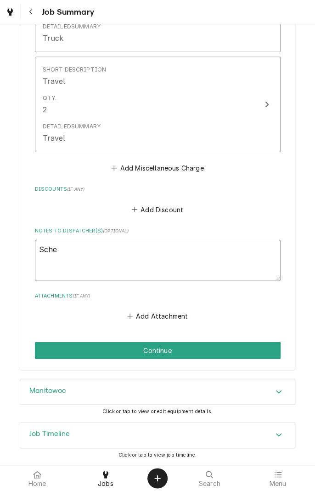
type textarea "Sched"
type textarea "x"
type textarea "Schedu"
type textarea "x"
type textarea "Schedul"
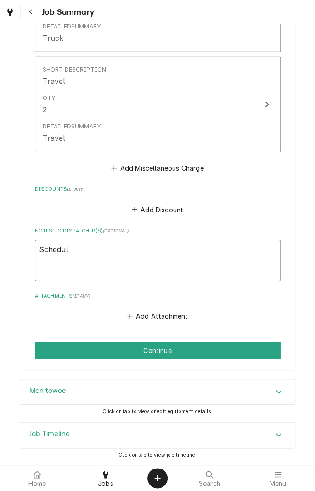
type textarea "x"
type textarea "Schedule"
type textarea "x"
type textarea "Schedule"
type textarea "x"
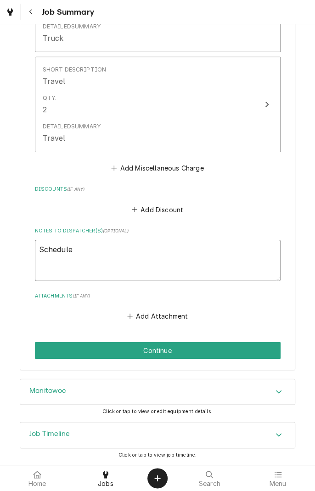
type textarea "Schedule c"
type textarea "x"
type textarea "Schedule cl"
type textarea "x"
type textarea "Schedule cle"
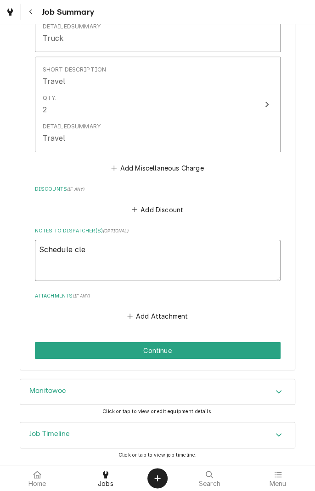
type textarea "x"
type textarea "Schedule clea"
type textarea "x"
type textarea "Schedule clean"
type textarea "x"
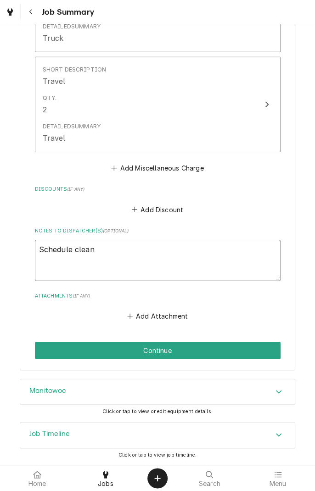
type textarea "Schedule cleani"
type textarea "x"
type textarea "Schedule cleanin"
type textarea "x"
type textarea "Schedule cleaning"
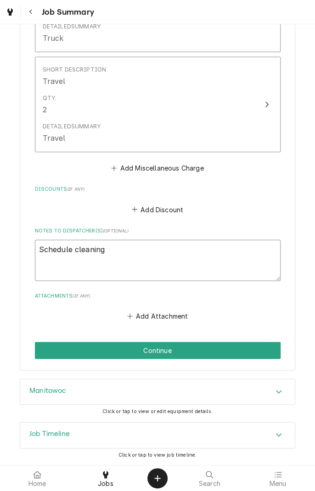
type textarea "x"
type textarea "Schedule cleaning"
type textarea "x"
type textarea "Schedule cleaning s"
type textarea "x"
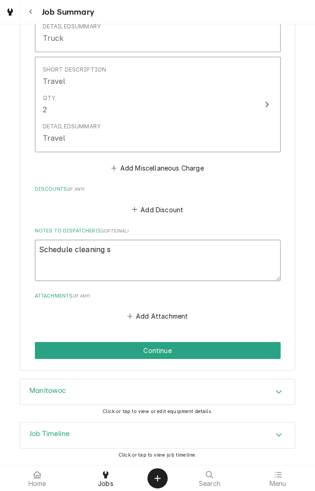
type textarea "Schedule cleaning si"
type textarea "x"
type textarea "Schedule cleaning six"
type textarea "x"
type textarea "Schedule cleaning six"
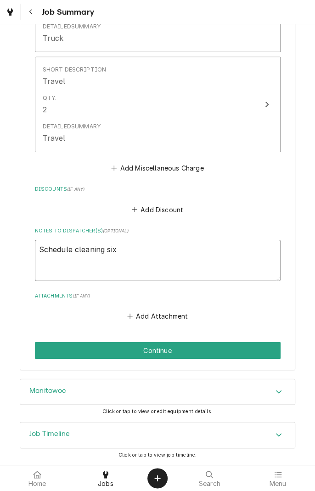
type textarea "x"
type textarea "Schedule cleaning six m"
type textarea "x"
type textarea "Schedule cleaning six mo"
type textarea "x"
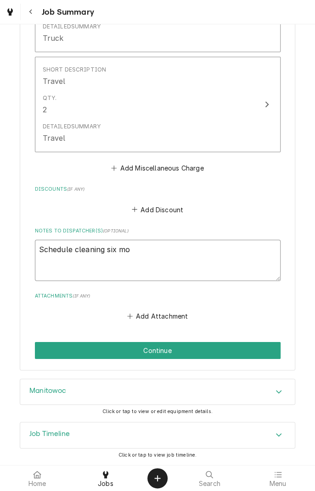
type textarea "Schedule cleaning six mon"
type textarea "x"
type textarea "Schedule cleaning six mont"
type textarea "x"
type textarea "Schedule cleaning six month"
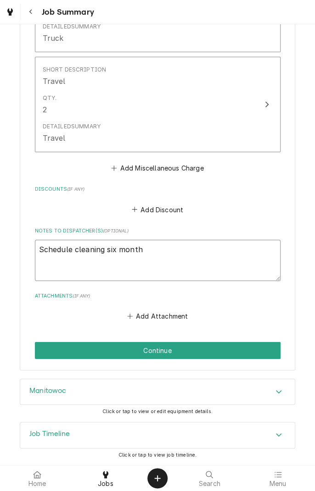
type textarea "x"
type textarea "Schedule cleaning six months"
type textarea "x"
type textarea "Schedule cleaning six months ("
type textarea "x"
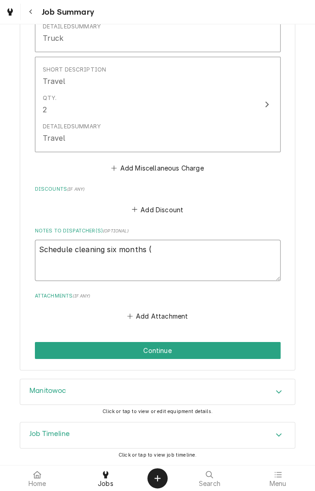
type textarea "Schedule cleaning six months (f"
type textarea "x"
type textarea "Schedule cleaning six months (fr"
type textarea "x"
type textarea "Schedule cleaning six months (frb"
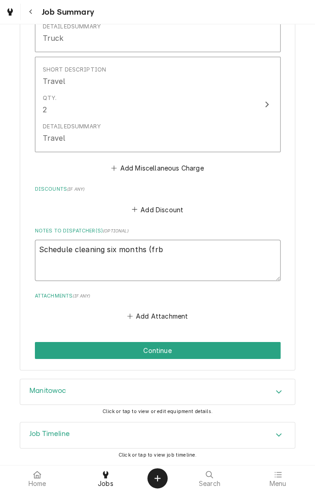
type textarea "x"
type textarea "Schedule cleaning six months (Feb"
type textarea "x"
type textarea "Schedule cleaning six months ([DATE]"
type textarea "x"
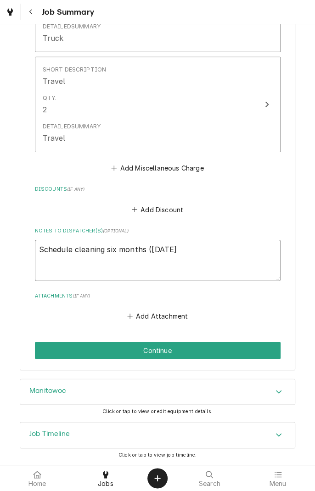
type textarea "Schedule cleaning six months ([DATE]"
type textarea "x"
type textarea "Schedule cleaning six months ([DATE])"
type textarea "x"
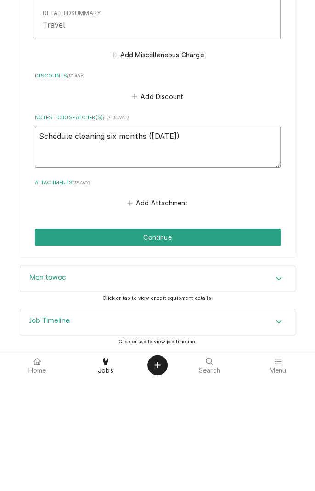
type textarea "Schedule cleaning six months ([DATE])"
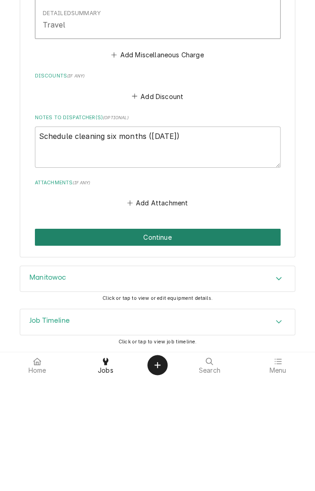
click at [163, 353] on button "Continue" at bounding box center [157, 350] width 245 height 17
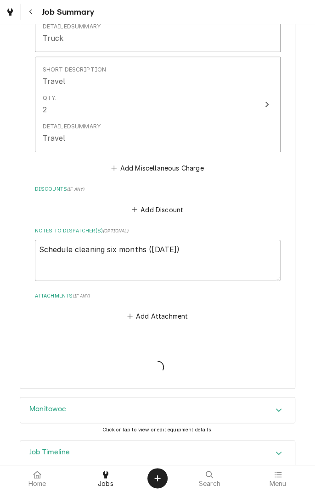
type textarea "x"
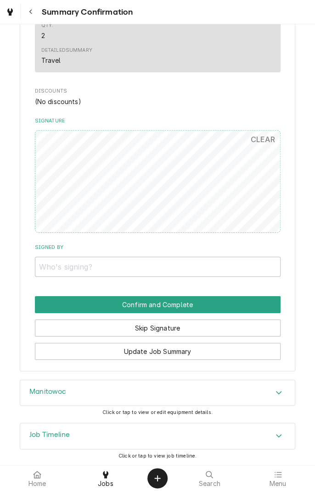
scroll to position [758, 0]
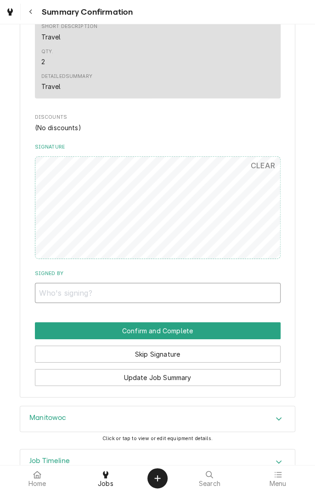
click at [194, 294] on input "Signed By" at bounding box center [157, 293] width 245 height 20
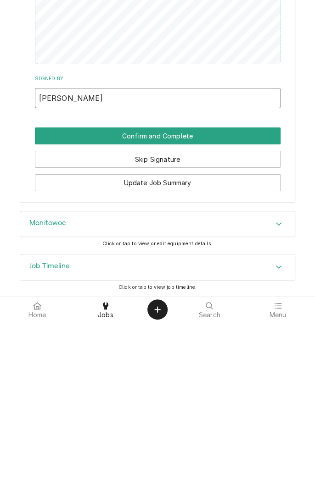
type input "[PERSON_NAME]"
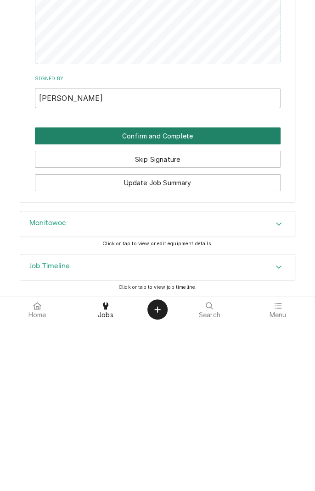
click at [199, 308] on button "Confirm and Complete" at bounding box center [157, 304] width 245 height 17
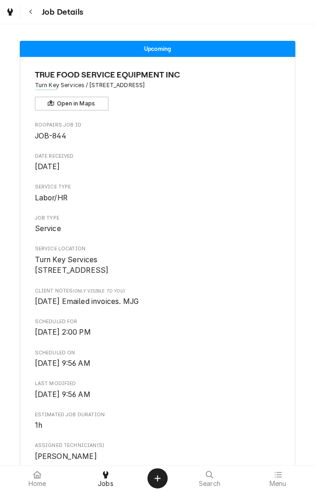
click at [30, 12] on icon "Navigate back" at bounding box center [31, 12] width 4 height 6
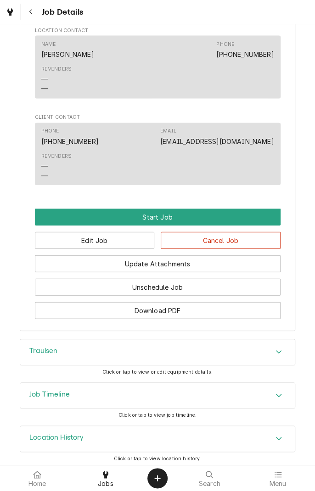
scroll to position [638, 0]
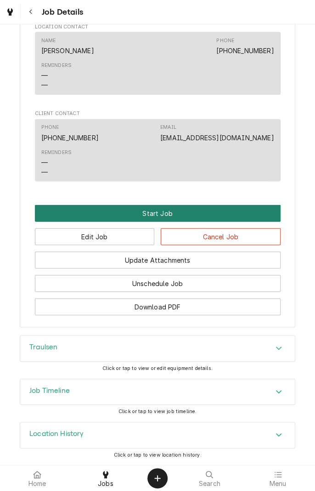
click at [161, 212] on button "Start Job" at bounding box center [157, 213] width 245 height 17
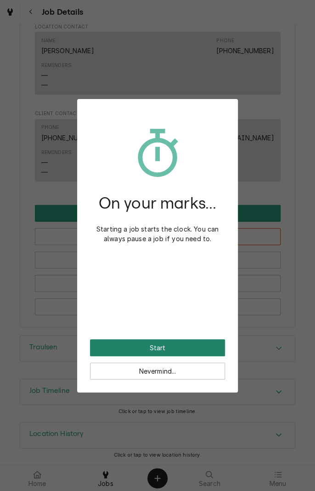
click at [181, 347] on button "Start" at bounding box center [157, 347] width 135 height 17
